Goal: Task Accomplishment & Management: Use online tool/utility

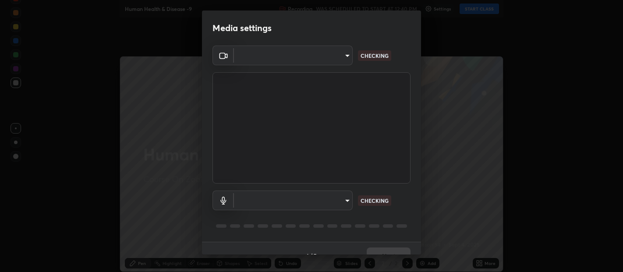
type input "0d049437951fd4140923ddd983d62ee20e888b7fe7080c9a8fddf2b3b9629313"
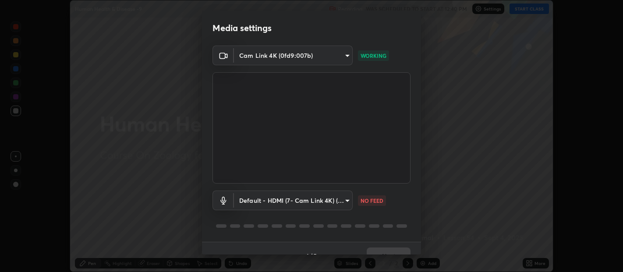
click at [342, 203] on body "Erase all Human Health & Disease -9 Recording WAS SCHEDULED TO START AT 12:40 P…" at bounding box center [311, 136] width 623 height 272
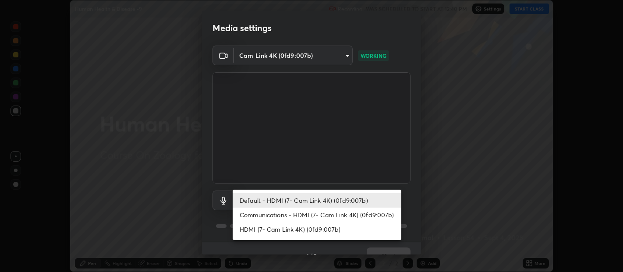
click at [304, 229] on li "HDMI (7- Cam Link 4K) (0fd9:007b)" at bounding box center [317, 229] width 169 height 14
type input "40c86e739ed56a172ddcb7f6b95b795e1d756db5d52d7a4755805725d5d0de47"
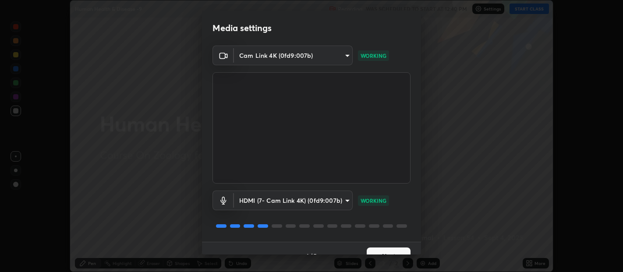
scroll to position [15, 0]
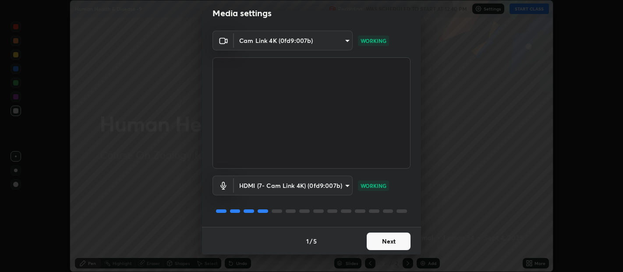
click at [389, 235] on button "Next" at bounding box center [389, 242] width 44 height 18
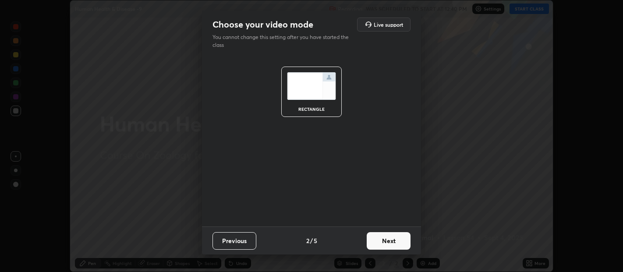
click at [388, 239] on button "Next" at bounding box center [389, 241] width 44 height 18
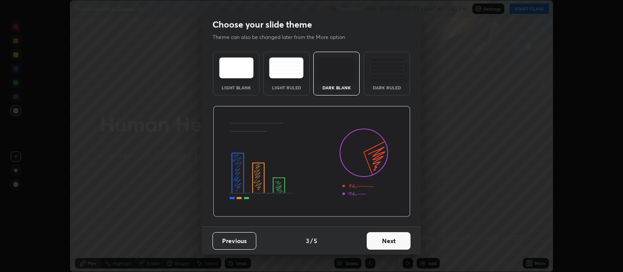
click at [385, 65] on img at bounding box center [387, 67] width 35 height 21
click at [391, 243] on button "Next" at bounding box center [389, 241] width 44 height 18
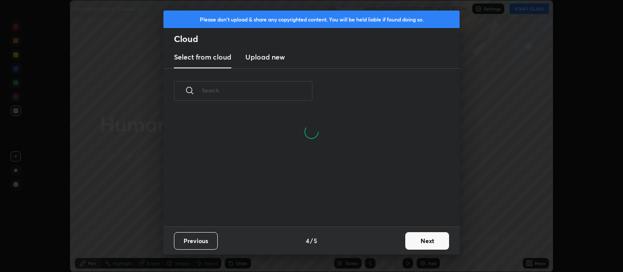
click at [267, 56] on h3 "Upload new" at bounding box center [264, 57] width 39 height 11
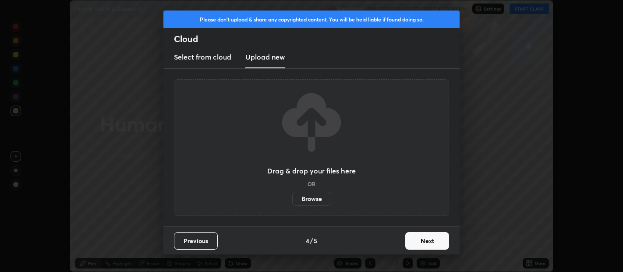
click at [207, 57] on h3 "Select from cloud" at bounding box center [202, 57] width 57 height 11
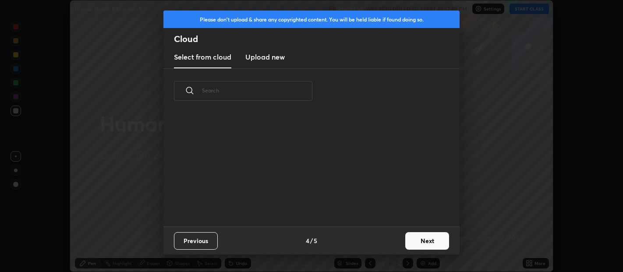
scroll to position [113, 281]
click at [426, 235] on button "Next" at bounding box center [427, 241] width 44 height 18
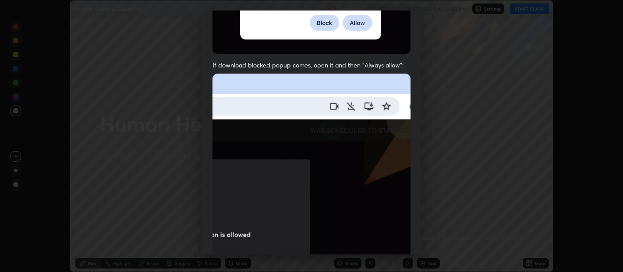
scroll to position [194, 0]
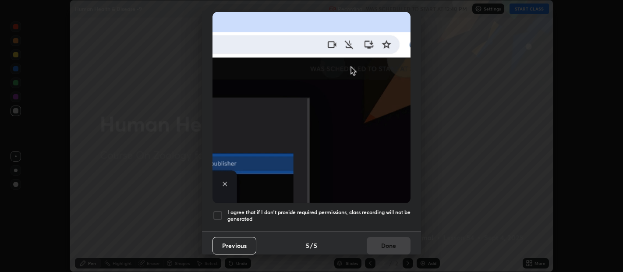
click at [217, 213] on div at bounding box center [218, 215] width 11 height 11
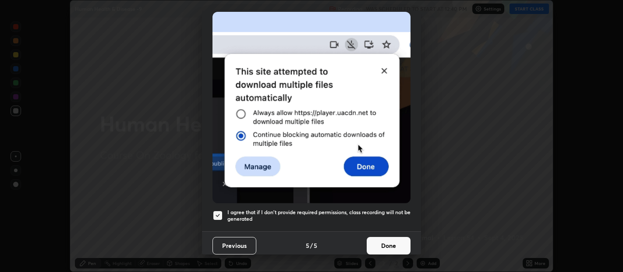
click at [381, 237] on button "Done" at bounding box center [389, 246] width 44 height 18
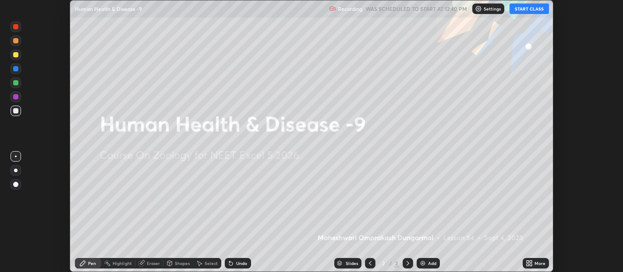
click at [524, 7] on button "START CLASS" at bounding box center [529, 9] width 39 height 11
click at [529, 260] on div "More" at bounding box center [536, 263] width 26 height 11
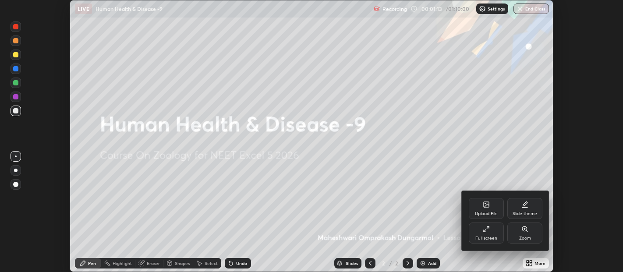
click at [486, 206] on icon at bounding box center [486, 205] width 5 height 3
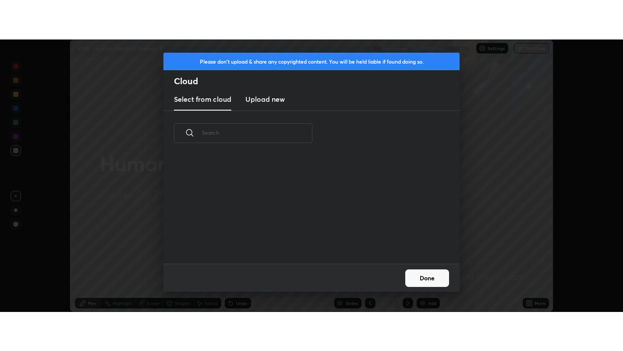
scroll to position [108, 281]
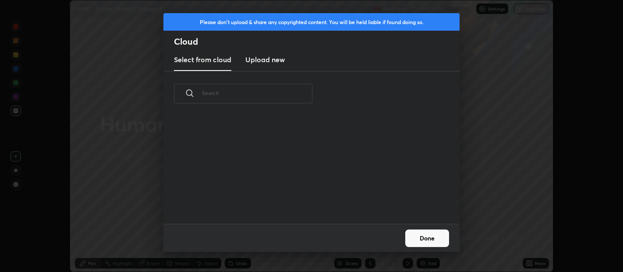
click at [265, 60] on h3 "Upload new" at bounding box center [264, 59] width 39 height 11
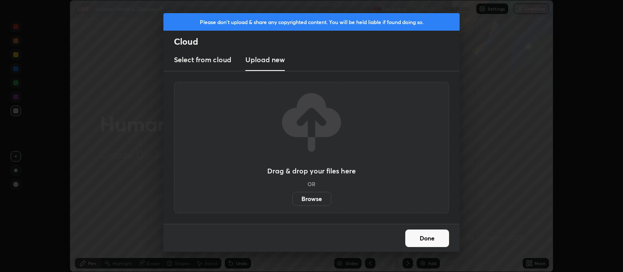
click at [314, 198] on label "Browse" at bounding box center [311, 199] width 39 height 14
click at [292, 198] on input "Browse" at bounding box center [292, 199] width 0 height 14
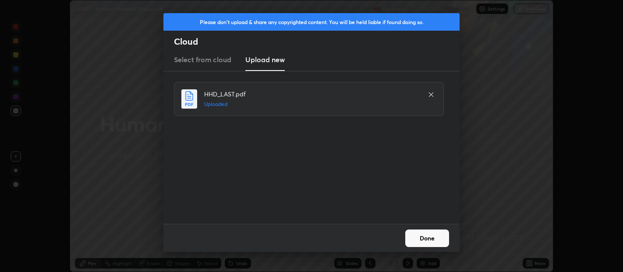
click at [419, 237] on button "Done" at bounding box center [427, 239] width 44 height 18
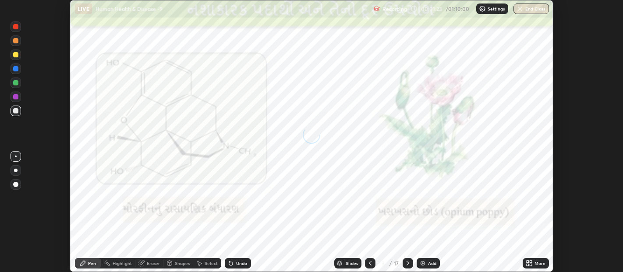
click at [531, 266] on icon at bounding box center [531, 265] width 2 height 2
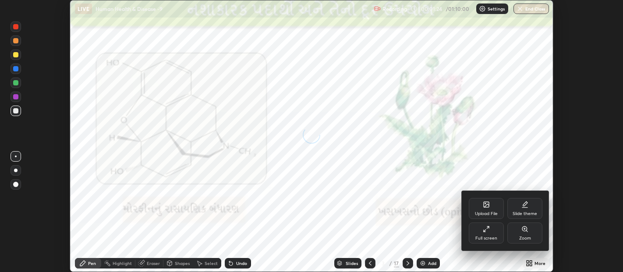
click at [487, 229] on icon at bounding box center [486, 229] width 7 height 7
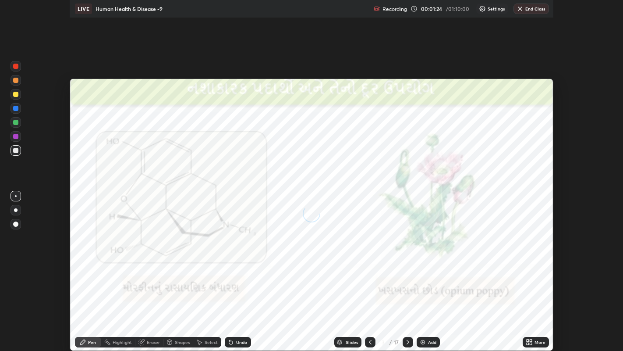
scroll to position [351, 623]
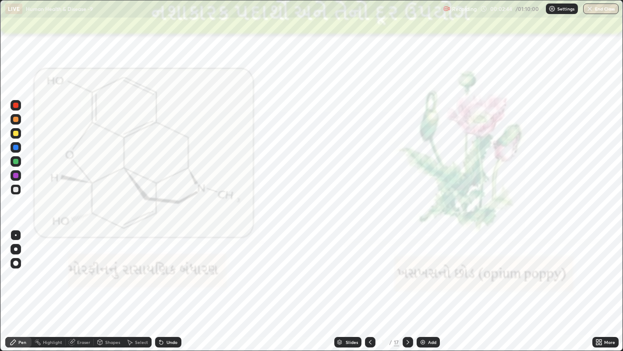
click at [407, 272] on icon at bounding box center [408, 341] width 7 height 7
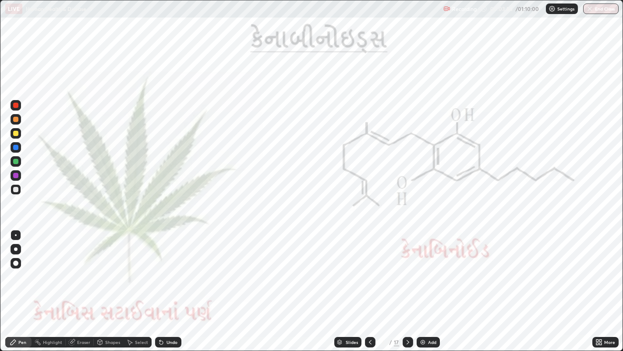
click at [407, 272] on icon at bounding box center [408, 341] width 7 height 7
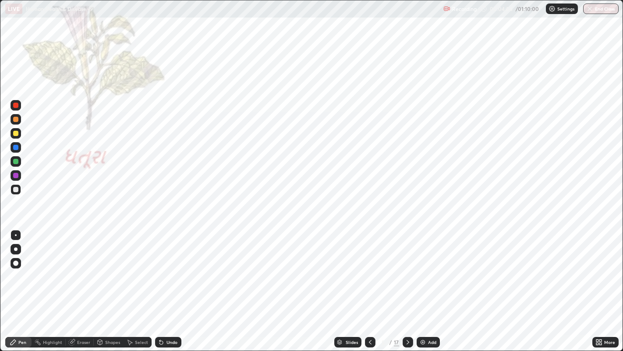
click at [16, 159] on div at bounding box center [15, 161] width 5 height 5
click at [407, 272] on icon at bounding box center [408, 341] width 7 height 7
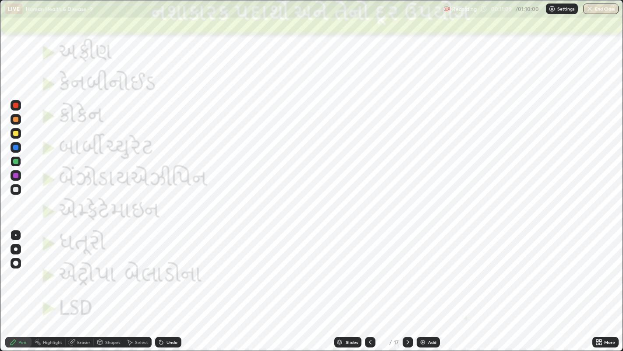
click at [407, 272] on icon at bounding box center [408, 341] width 7 height 7
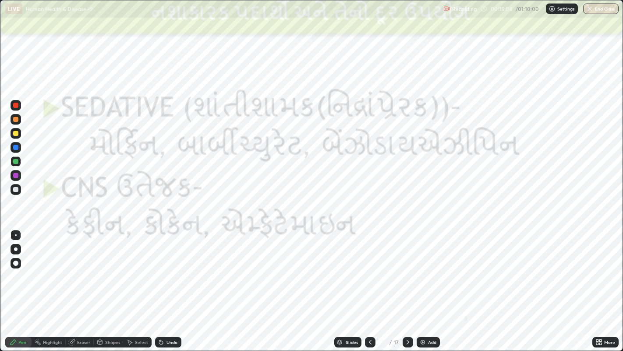
click at [409, 272] on div at bounding box center [408, 342] width 11 height 11
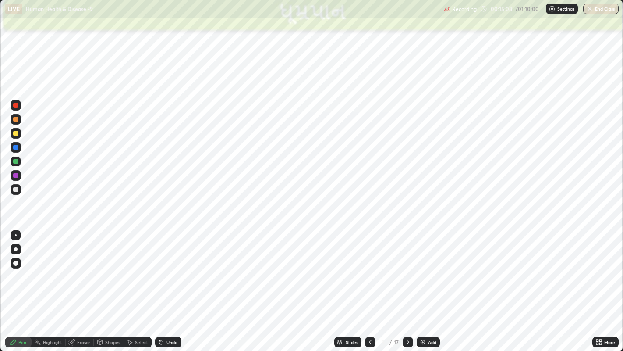
click at [407, 272] on icon at bounding box center [408, 342] width 3 height 4
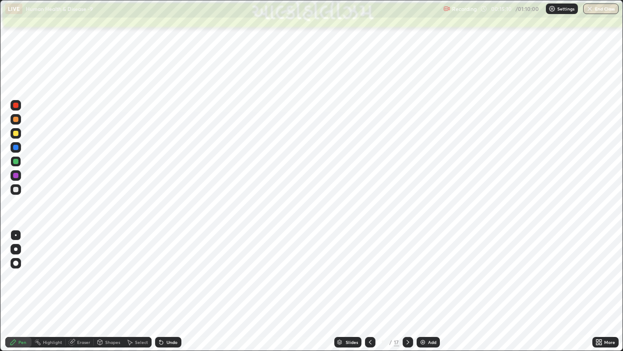
click at [407, 272] on icon at bounding box center [408, 341] width 7 height 7
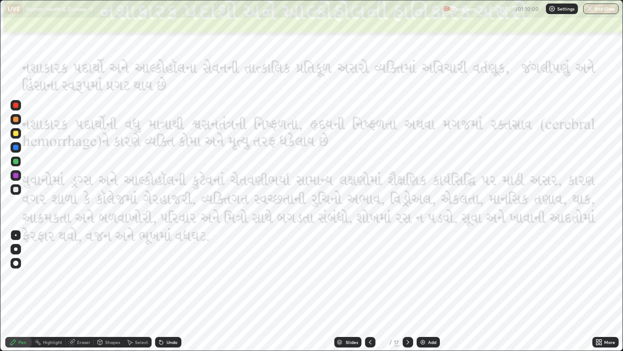
click at [407, 272] on icon at bounding box center [408, 341] width 7 height 7
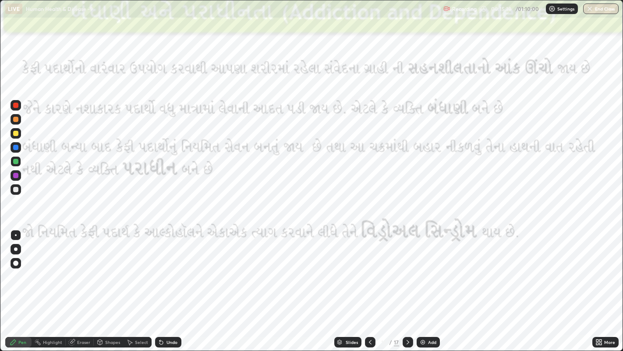
click at [348, 272] on div "Slides" at bounding box center [347, 342] width 27 height 11
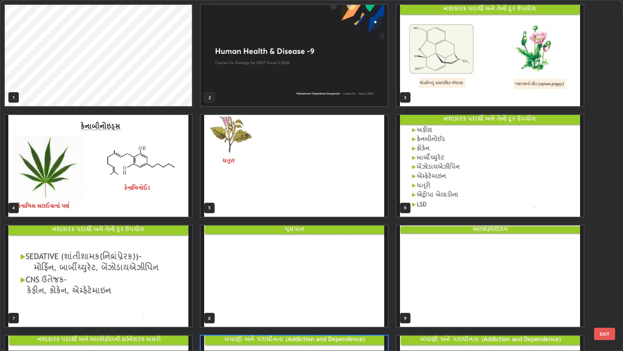
scroll to position [347, 619]
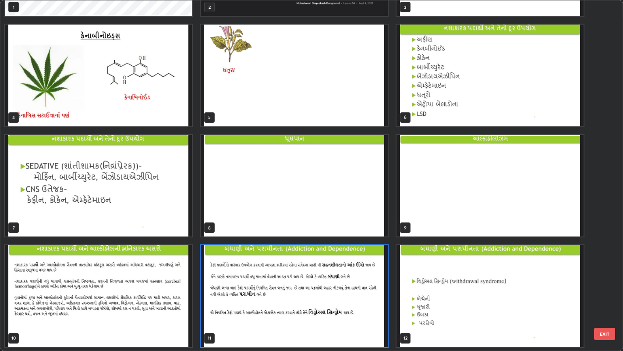
click at [498, 272] on img "grid" at bounding box center [490, 295] width 187 height 101
click at [494, 272] on img "grid" at bounding box center [490, 295] width 187 height 101
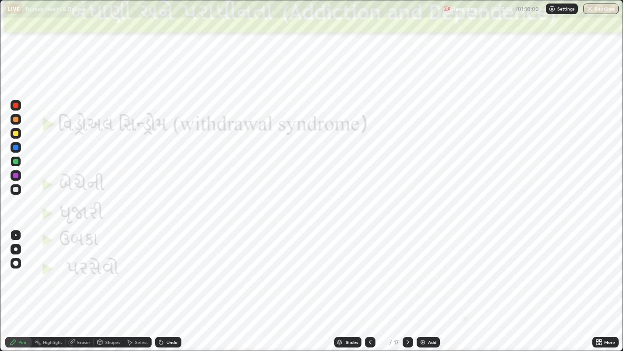
click at [369, 272] on div at bounding box center [370, 342] width 11 height 11
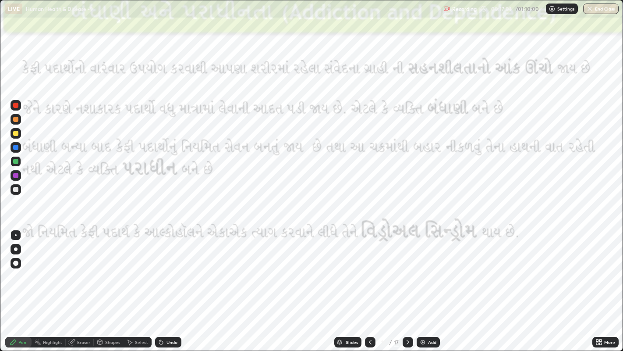
click at [407, 272] on icon at bounding box center [408, 341] width 7 height 7
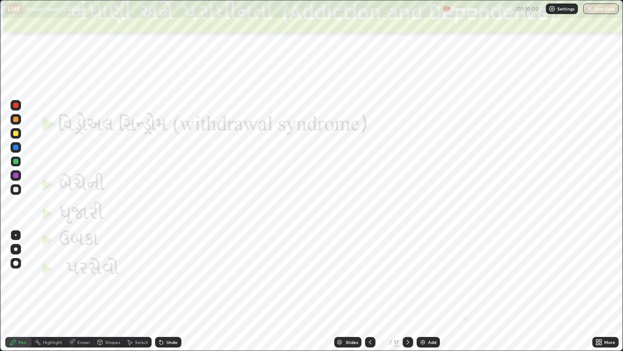
click at [369, 272] on icon at bounding box center [370, 341] width 7 height 7
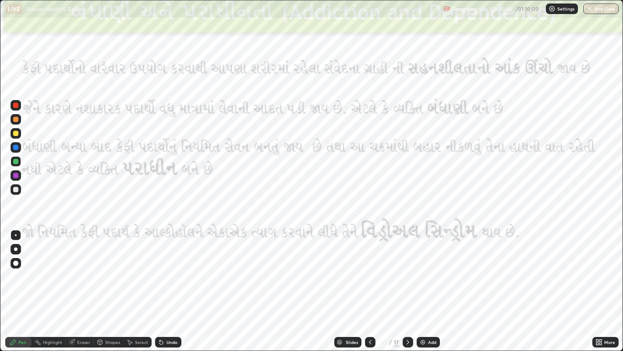
click at [407, 272] on icon at bounding box center [408, 341] width 7 height 7
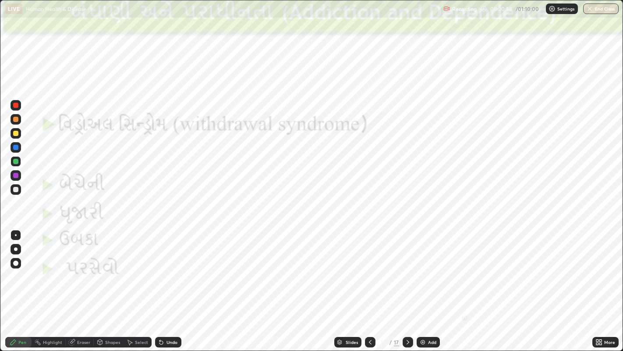
click at [367, 272] on div at bounding box center [370, 342] width 11 height 11
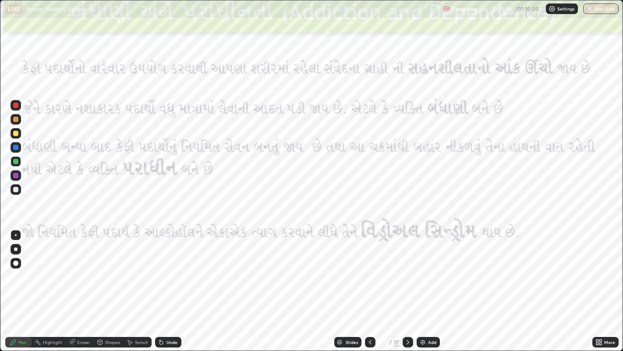
click at [369, 272] on div at bounding box center [370, 342] width 11 height 18
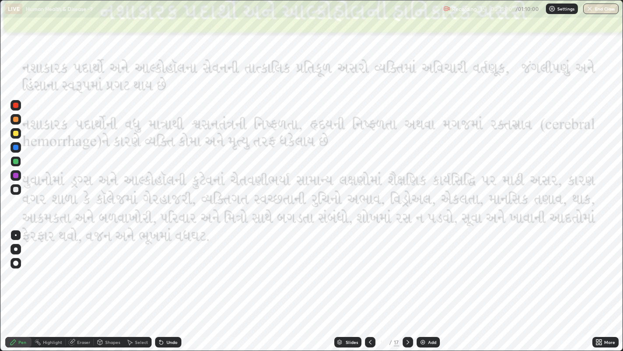
click at [370, 272] on icon at bounding box center [370, 341] width 7 height 7
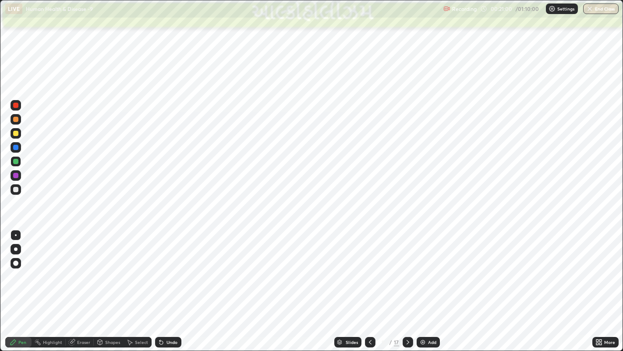
click at [369, 272] on icon at bounding box center [370, 341] width 7 height 7
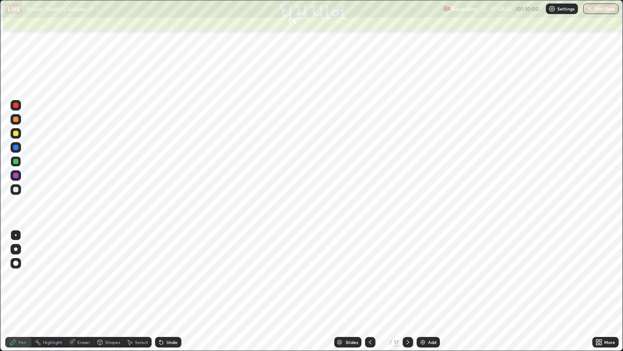
click at [164, 272] on div "Undo" at bounding box center [168, 342] width 26 height 11
click at [167, 272] on div "Undo" at bounding box center [172, 342] width 11 height 4
click at [165, 272] on div "Undo" at bounding box center [168, 342] width 26 height 11
click at [167, 272] on div "Undo" at bounding box center [172, 342] width 11 height 4
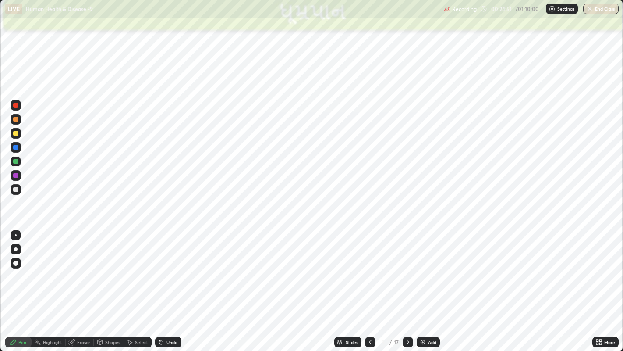
click at [125, 272] on div "Select" at bounding box center [138, 342] width 28 height 11
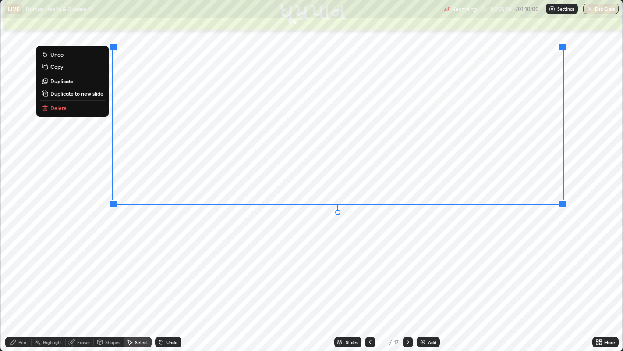
click at [76, 271] on div "0 ° Undo Copy Duplicate Duplicate to new slide Delete" at bounding box center [311, 175] width 623 height 350
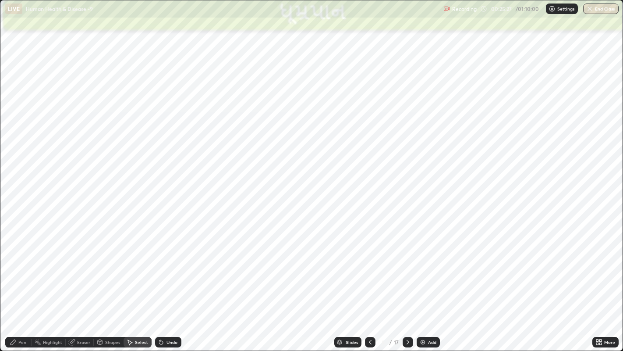
click at [28, 272] on div "Pen" at bounding box center [18, 342] width 26 height 11
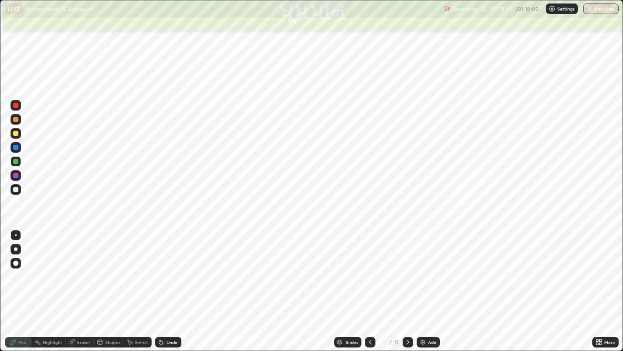
click at [131, 272] on icon at bounding box center [129, 341] width 7 height 7
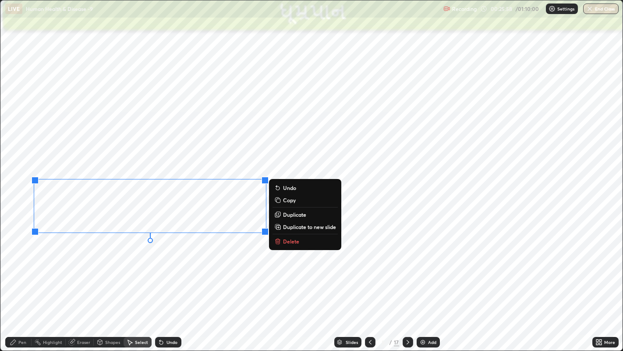
click at [160, 272] on icon at bounding box center [162, 343] width 4 height 4
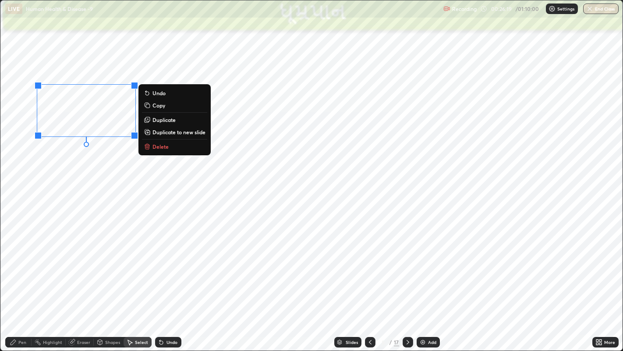
click at [73, 175] on div "0 ° Undo Copy Duplicate Duplicate to new slide Delete" at bounding box center [311, 175] width 623 height 350
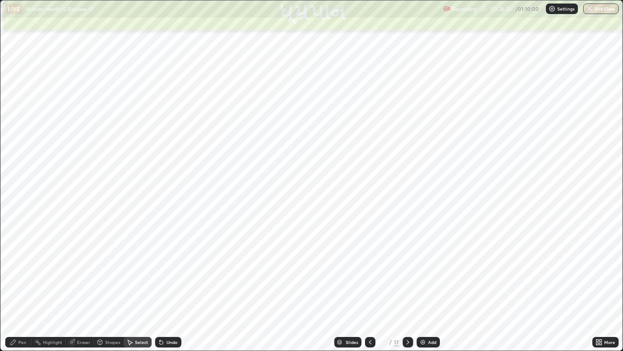
click at [22, 272] on div "Pen" at bounding box center [22, 342] width 8 height 4
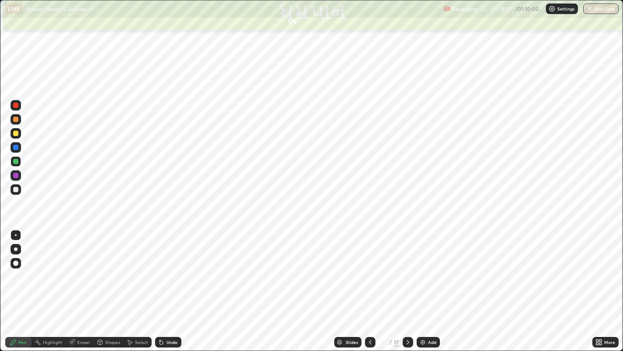
click at [14, 263] on div at bounding box center [15, 262] width 5 height 5
click at [15, 175] on div at bounding box center [15, 175] width 5 height 5
click at [14, 191] on div at bounding box center [15, 189] width 5 height 5
click at [15, 180] on div at bounding box center [16, 175] width 11 height 11
click at [15, 235] on div at bounding box center [16, 235] width 2 height 2
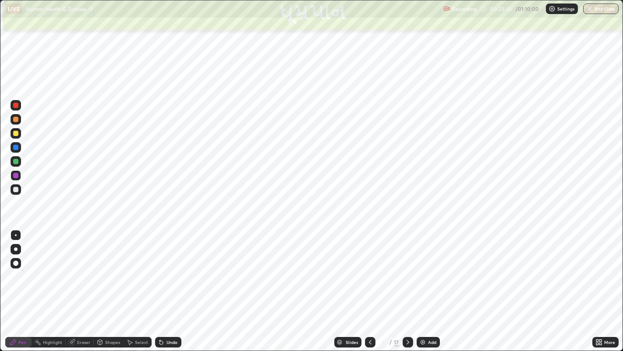
click at [403, 272] on div at bounding box center [408, 342] width 11 height 11
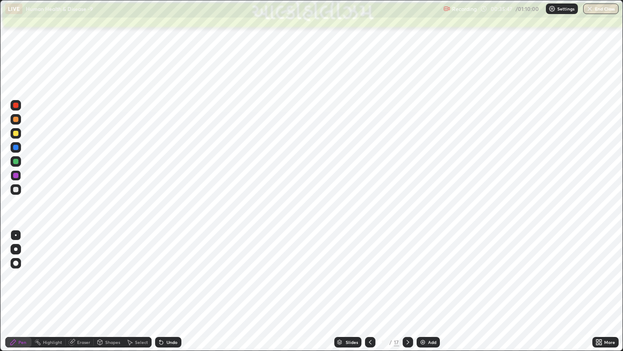
click at [165, 272] on div "Undo" at bounding box center [168, 342] width 26 height 11
click at [410, 272] on icon at bounding box center [408, 341] width 7 height 7
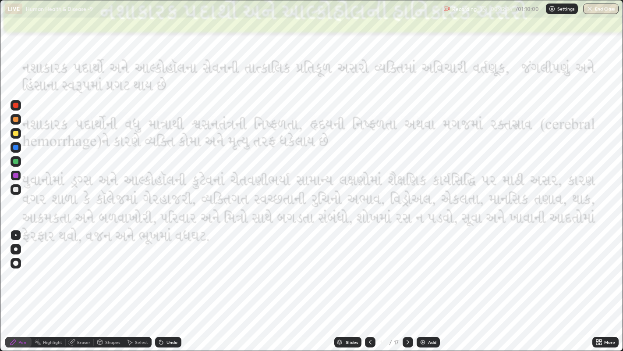
click at [15, 134] on div at bounding box center [15, 133] width 5 height 5
click at [411, 272] on div at bounding box center [408, 342] width 11 height 11
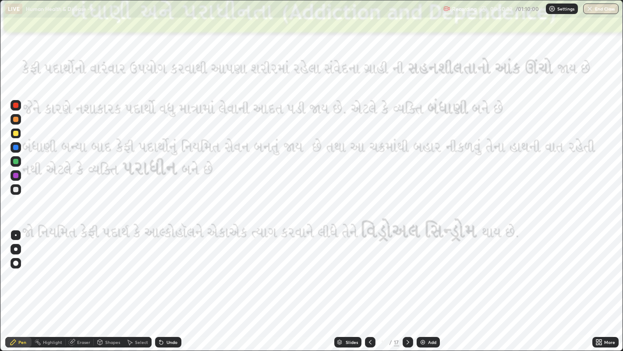
click at [370, 272] on icon at bounding box center [370, 341] width 7 height 7
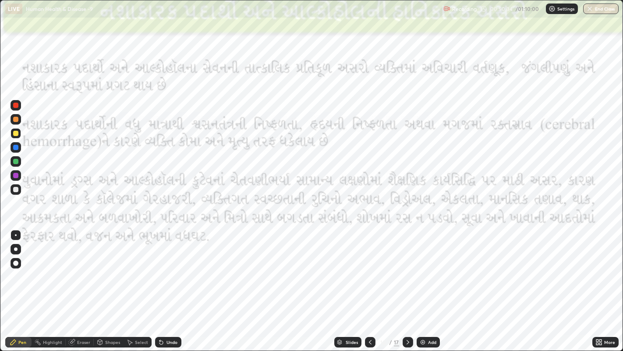
click at [407, 272] on div at bounding box center [408, 342] width 11 height 11
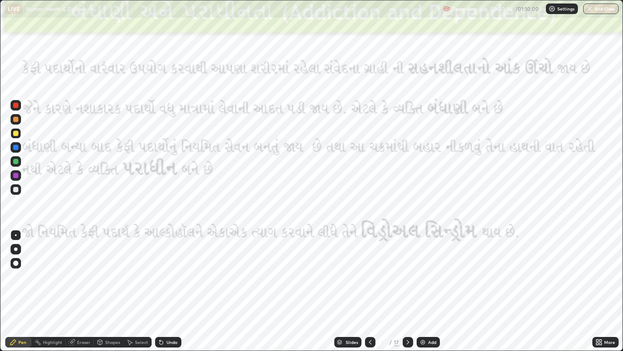
click at [408, 272] on icon at bounding box center [408, 342] width 3 height 4
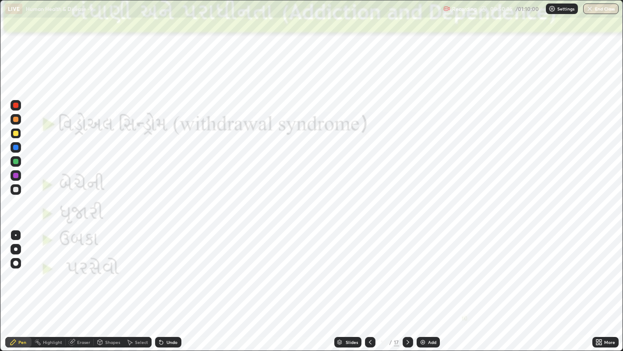
click at [405, 272] on icon at bounding box center [408, 341] width 7 height 7
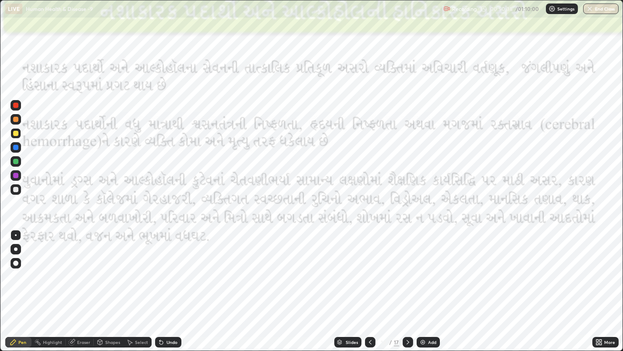
click at [407, 272] on icon at bounding box center [408, 341] width 7 height 7
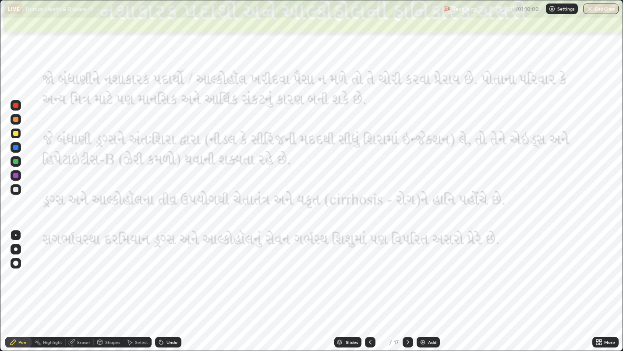
click at [412, 272] on div at bounding box center [408, 342] width 11 height 11
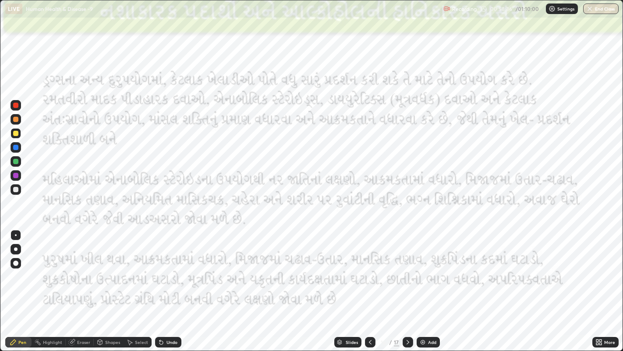
click at [407, 272] on icon at bounding box center [408, 341] width 7 height 7
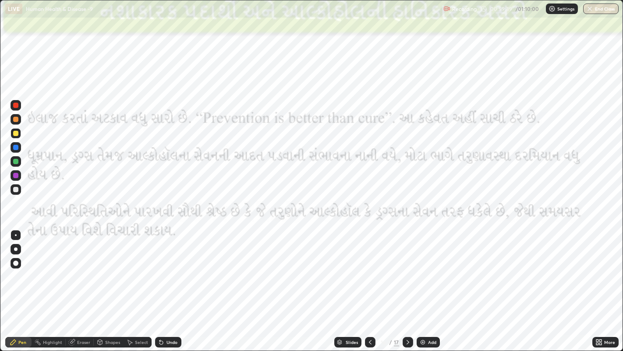
click at [408, 272] on div at bounding box center [408, 342] width 11 height 11
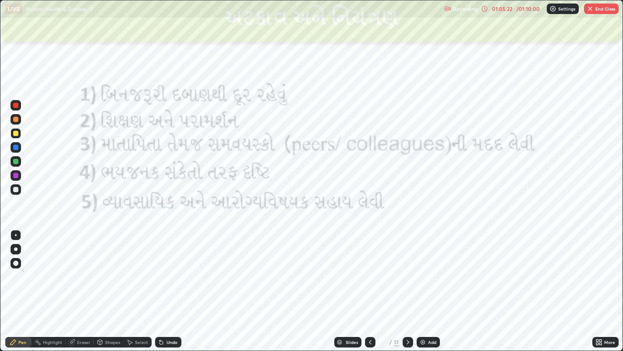
click at [370, 272] on icon at bounding box center [370, 341] width 7 height 7
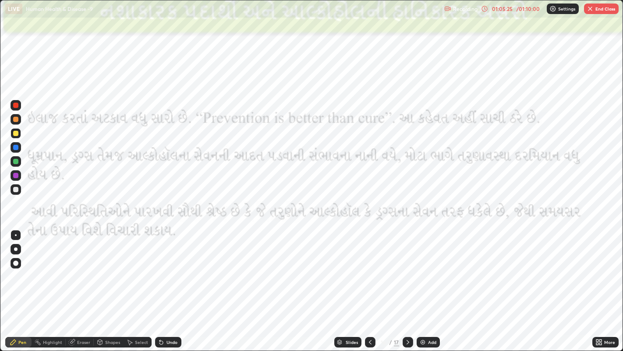
click at [369, 272] on icon at bounding box center [370, 341] width 7 height 7
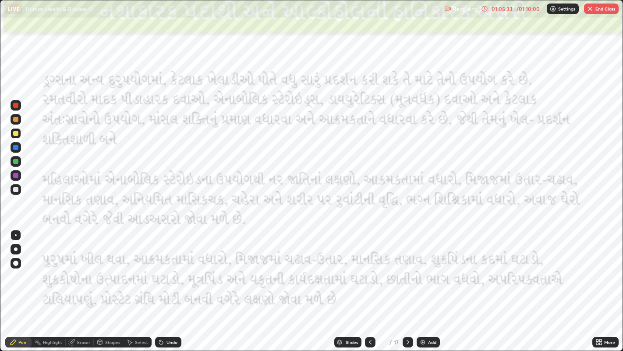
click at [395, 272] on div "17" at bounding box center [396, 342] width 5 height 8
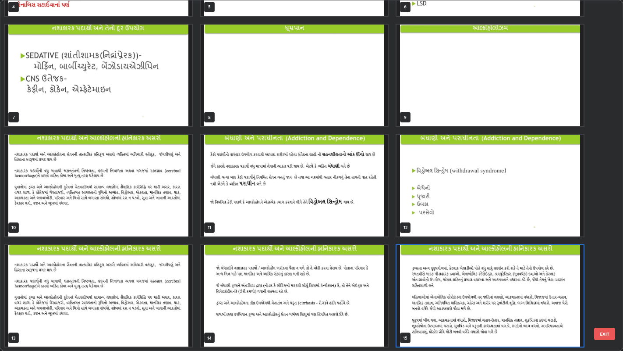
click at [437, 272] on img "grid" at bounding box center [490, 295] width 187 height 101
click at [438, 272] on img "grid" at bounding box center [490, 295] width 187 height 101
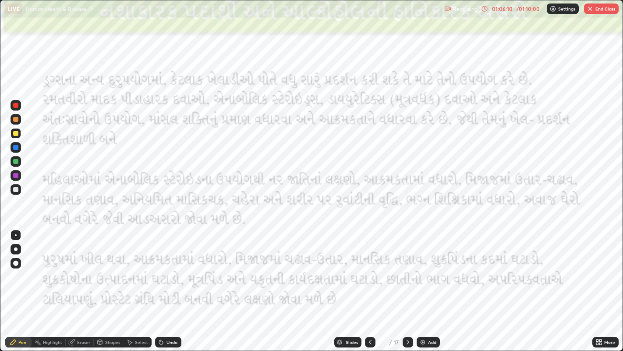
click at [514, 7] on div "01:06:10" at bounding box center [502, 8] width 25 height 5
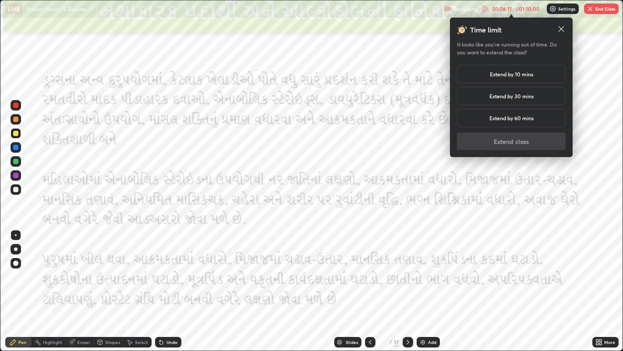
click at [527, 73] on h5 "Extend by 10 mins" at bounding box center [511, 74] width 43 height 8
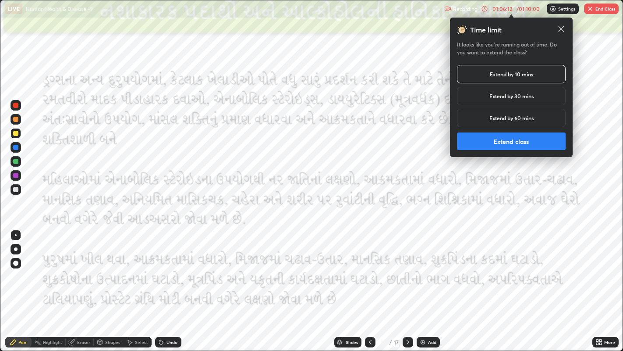
click at [535, 141] on button "Extend class" at bounding box center [511, 141] width 109 height 18
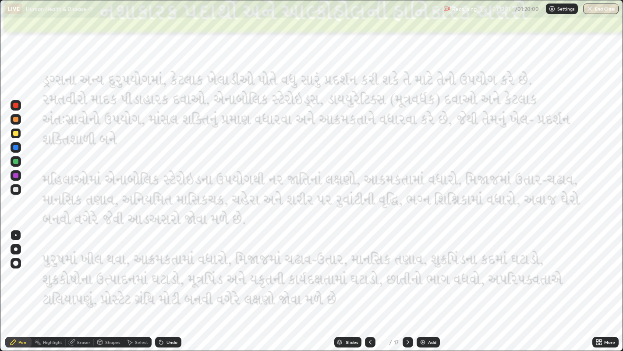
click at [354, 272] on div "Slides" at bounding box center [352, 342] width 12 height 4
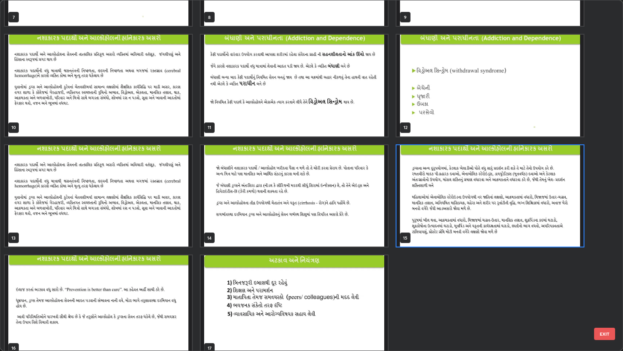
scroll to position [311, 0]
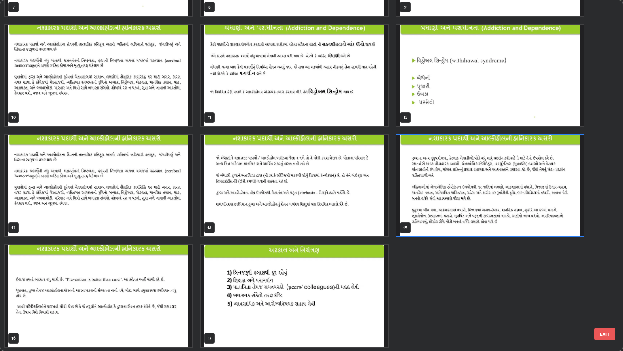
click at [353, 272] on img "grid" at bounding box center [294, 295] width 187 height 101
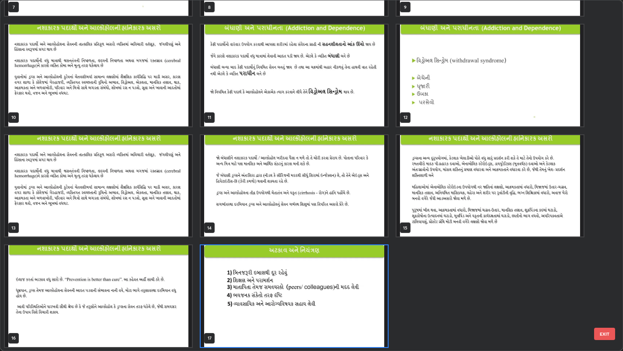
click at [350, 272] on img "grid" at bounding box center [294, 295] width 187 height 101
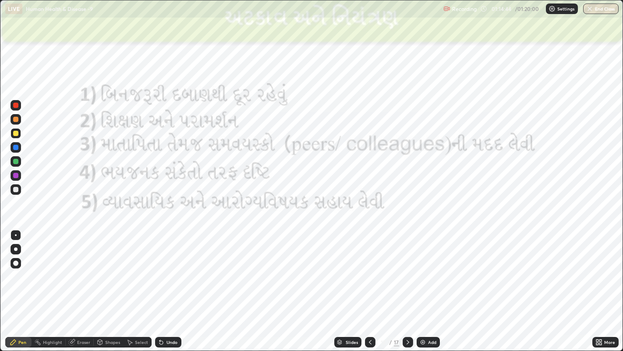
click at [369, 272] on icon at bounding box center [370, 341] width 7 height 7
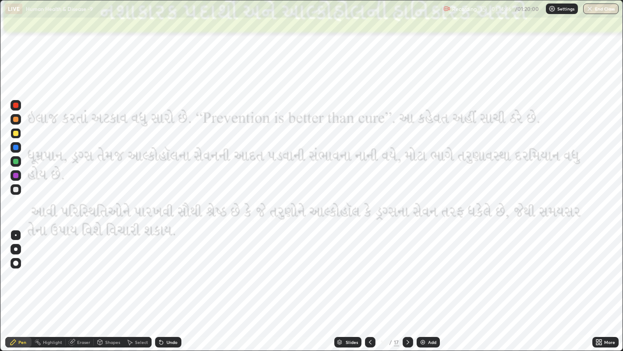
click at [353, 272] on div "Slides" at bounding box center [352, 342] width 12 height 4
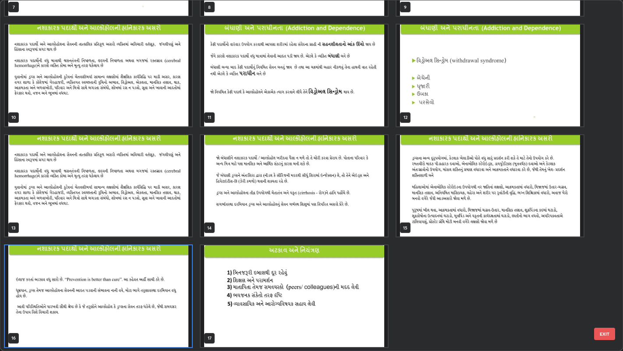
scroll to position [347, 619]
click at [559, 222] on img "grid" at bounding box center [490, 185] width 187 height 101
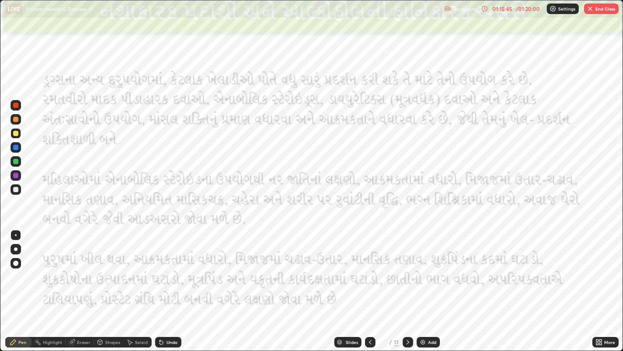
click at [407, 272] on icon at bounding box center [408, 341] width 7 height 7
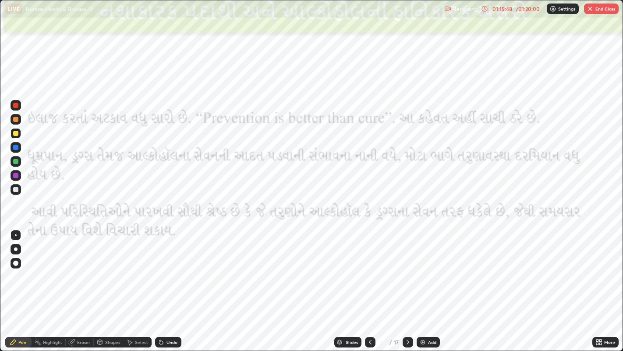
click at [408, 272] on icon at bounding box center [408, 342] width 3 height 4
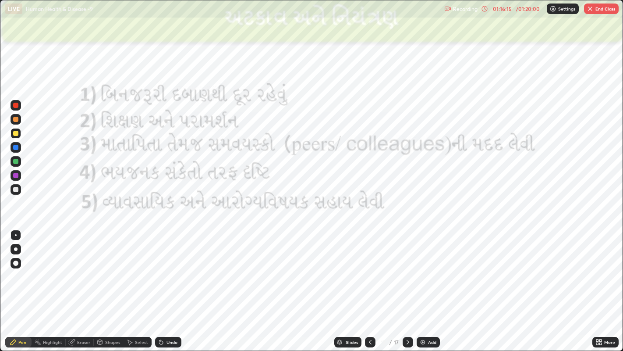
click at [369, 272] on icon at bounding box center [370, 341] width 7 height 7
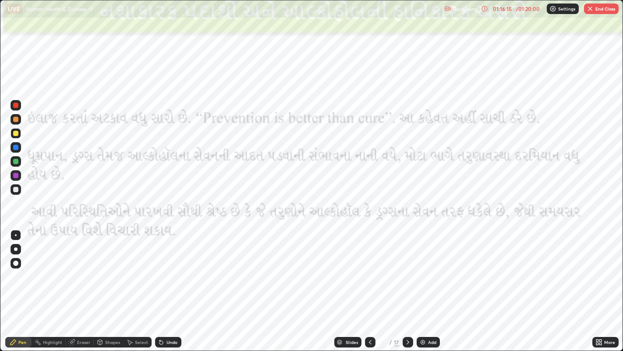
click at [369, 272] on icon at bounding box center [370, 341] width 7 height 7
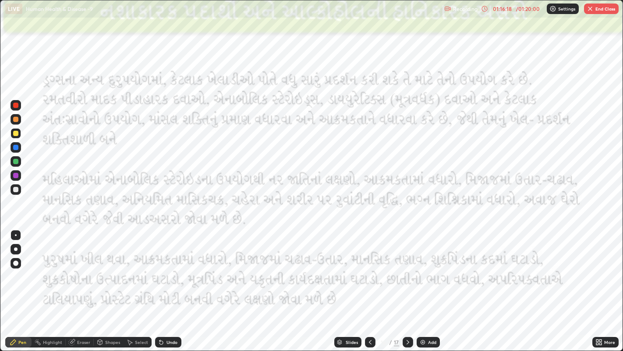
click at [407, 272] on icon at bounding box center [408, 341] width 7 height 7
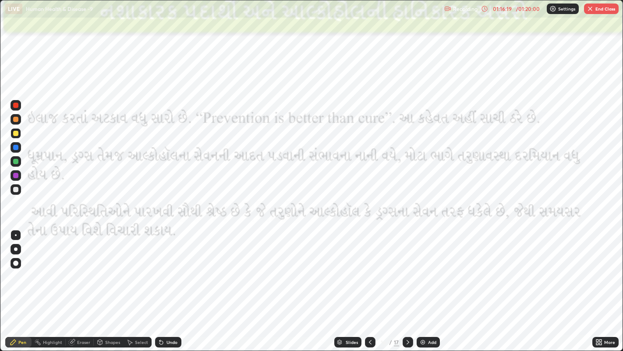
click at [407, 272] on icon at bounding box center [408, 341] width 7 height 7
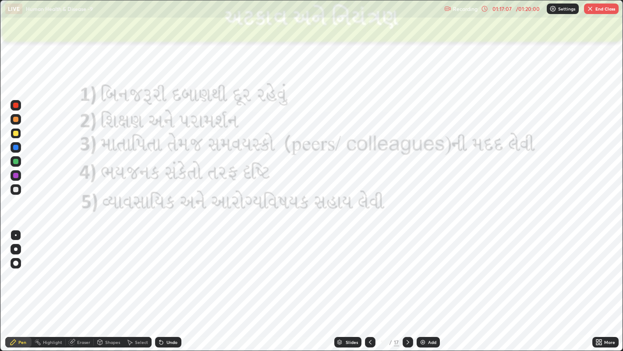
click at [597, 7] on button "End Class" at bounding box center [601, 9] width 35 height 11
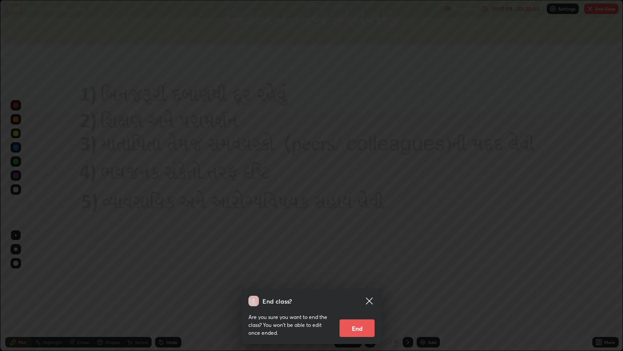
click at [364, 272] on button "End" at bounding box center [357, 328] width 35 height 18
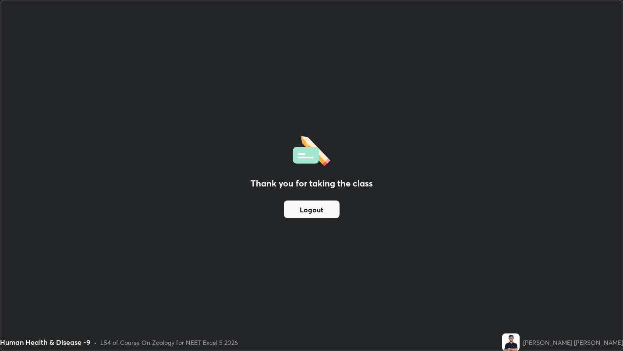
click at [321, 210] on button "Logout" at bounding box center [312, 209] width 56 height 18
click at [320, 208] on button "Logout" at bounding box center [312, 209] width 56 height 18
